Goal: Task Accomplishment & Management: Manage account settings

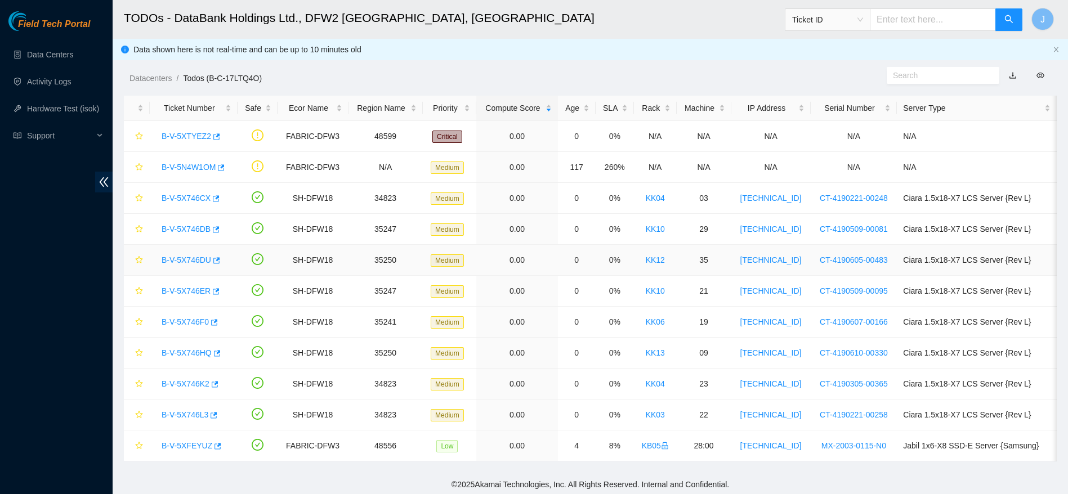
scroll to position [2, 0]
